Goal: Task Accomplishment & Management: Manage account settings

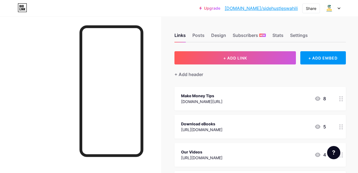
click at [339, 8] on icon at bounding box center [339, 8] width 2 height 1
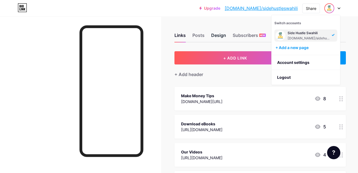
click at [215, 34] on div "Design" at bounding box center [218, 37] width 15 height 10
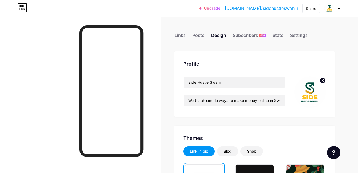
click at [325, 81] on circle at bounding box center [323, 81] width 6 height 6
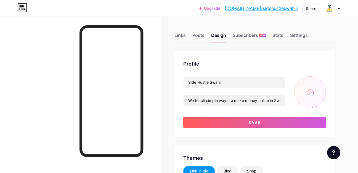
click at [312, 92] on input "file" at bounding box center [310, 92] width 32 height 32
type input "C:\fakepath\Whisk_4e7c9377e4.jpg"
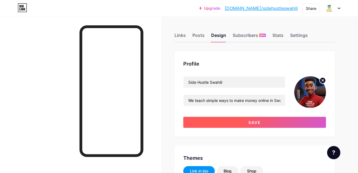
click at [261, 123] on button "Save" at bounding box center [254, 122] width 143 height 11
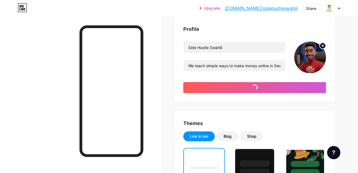
scroll to position [83, 0]
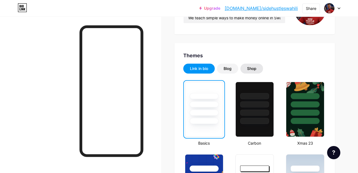
click at [248, 69] on div "Shop" at bounding box center [251, 69] width 9 height 6
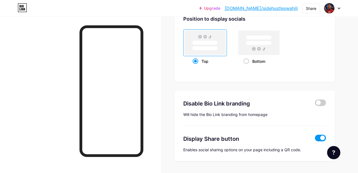
scroll to position [295, 0]
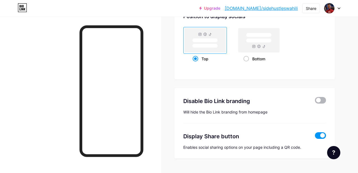
click at [325, 104] on span at bounding box center [320, 100] width 11 height 7
click at [315, 102] on input "checkbox" at bounding box center [315, 102] width 0 height 0
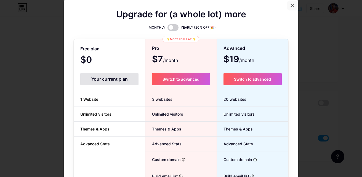
click at [291, 5] on icon at bounding box center [292, 5] width 3 height 3
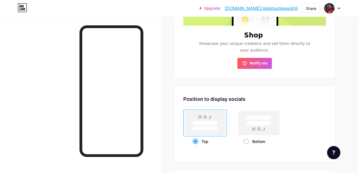
scroll to position [129, 0]
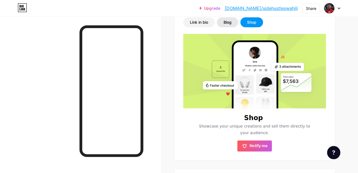
click at [224, 21] on div "Blog" at bounding box center [228, 23] width 8 height 6
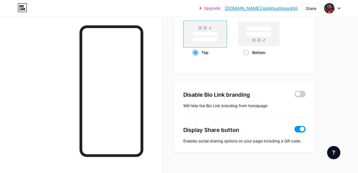
scroll to position [426, 0]
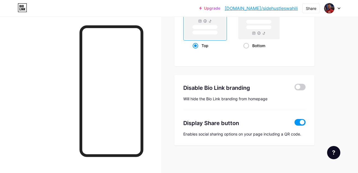
click at [339, 8] on icon at bounding box center [339, 8] width 2 height 1
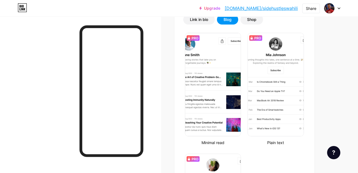
scroll to position [122, 0]
